Goal: Task Accomplishment & Management: Use online tool/utility

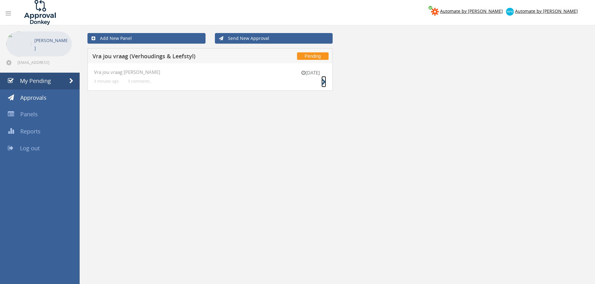
click at [323, 81] on icon at bounding box center [323, 82] width 5 height 7
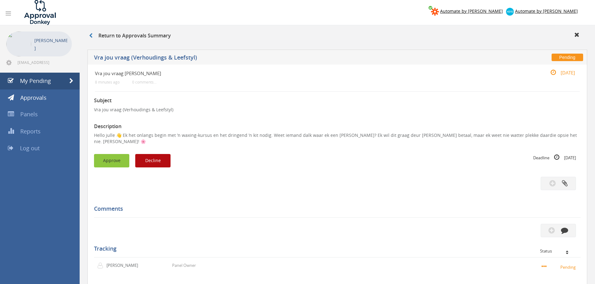
click at [119, 157] on button "Approve" at bounding box center [111, 160] width 35 height 13
